Goal: Transaction & Acquisition: Subscribe to service/newsletter

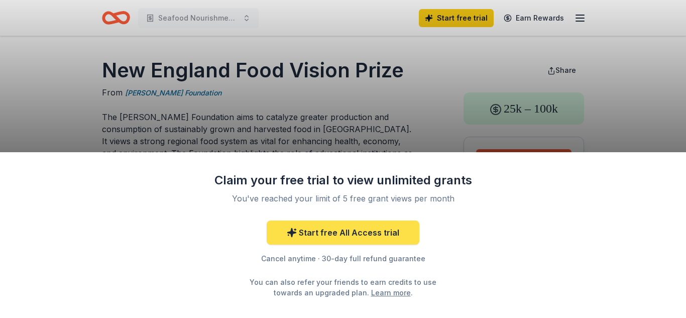
click at [358, 230] on link "Start free All Access trial" at bounding box center [343, 233] width 153 height 24
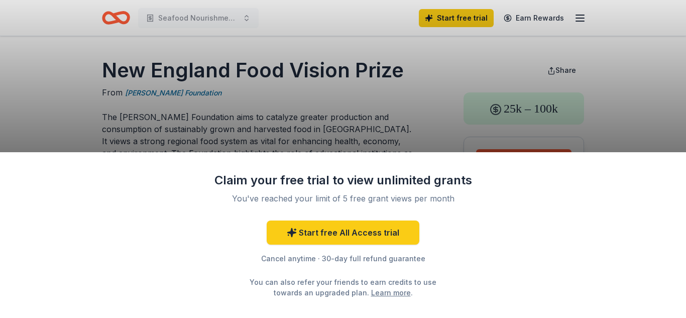
click at [431, 116] on div "Claim your free trial to view unlimited grants You've reached your limit of 5 f…" at bounding box center [343, 159] width 686 height 318
